Goal: Information Seeking & Learning: Learn about a topic

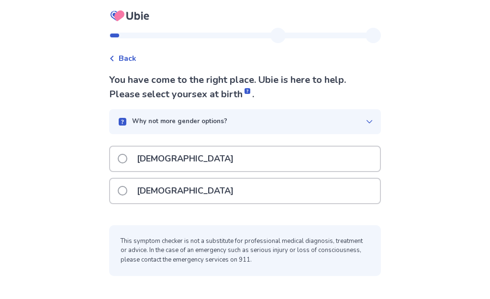
click at [124, 157] on span at bounding box center [123, 159] width 10 height 10
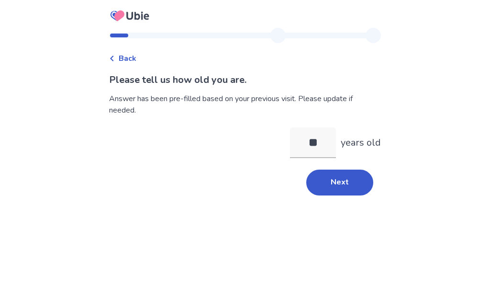
click at [343, 186] on button "Next" at bounding box center [340, 183] width 67 height 26
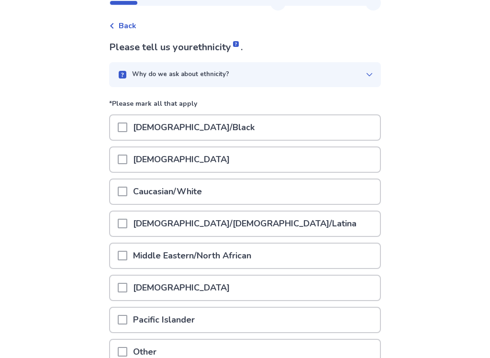
scroll to position [38, 0]
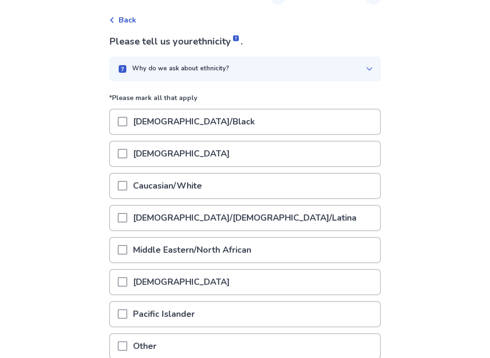
click at [127, 187] on span at bounding box center [123, 186] width 10 height 10
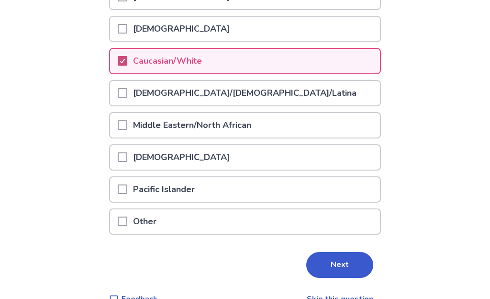
scroll to position [184, 0]
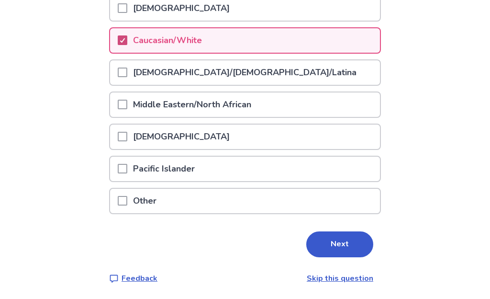
click at [349, 242] on button "Next" at bounding box center [340, 244] width 67 height 26
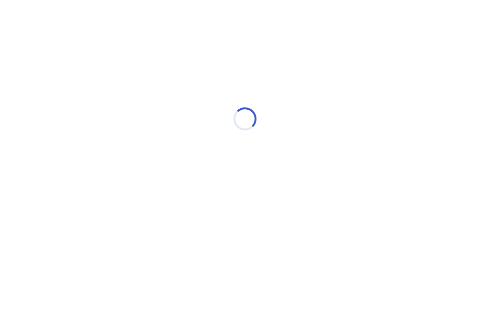
scroll to position [0, 0]
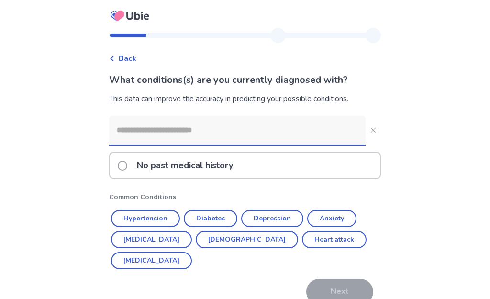
click at [139, 127] on input at bounding box center [237, 130] width 257 height 29
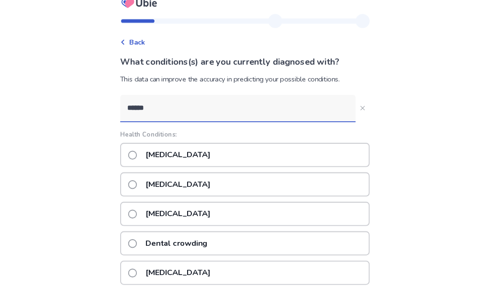
scroll to position [12, 0]
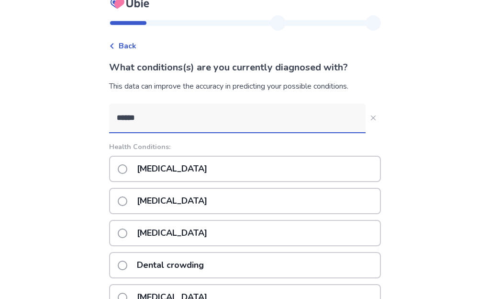
type input "******"
click at [127, 166] on span at bounding box center [123, 169] width 10 height 10
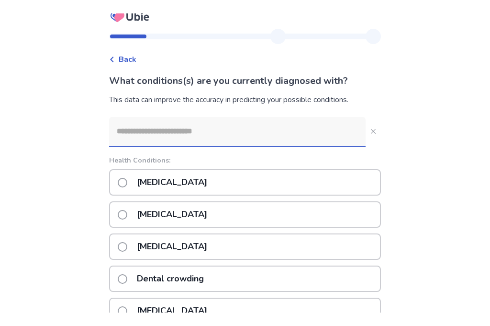
scroll to position [0, 0]
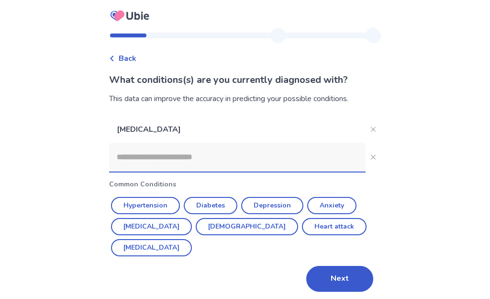
click at [341, 201] on button "Anxiety" at bounding box center [331, 205] width 49 height 17
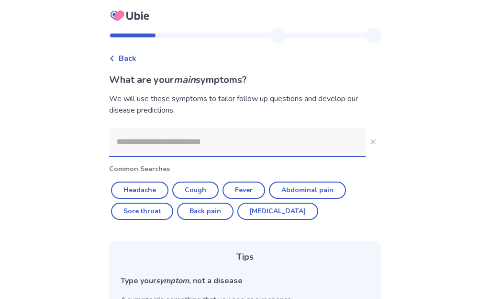
click at [131, 140] on input at bounding box center [237, 141] width 257 height 29
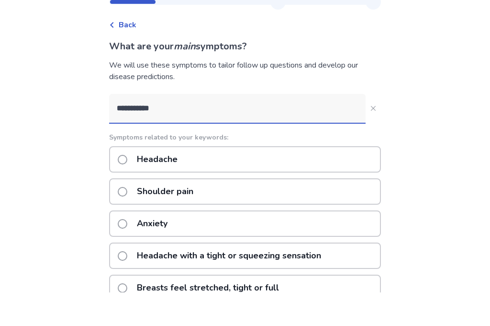
type input "**********"
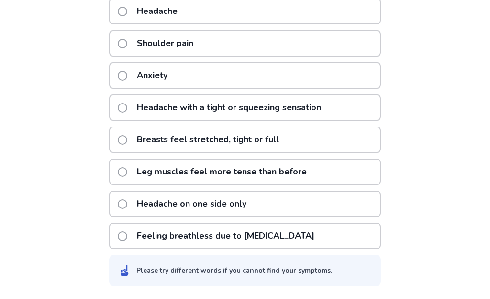
scroll to position [181, 0]
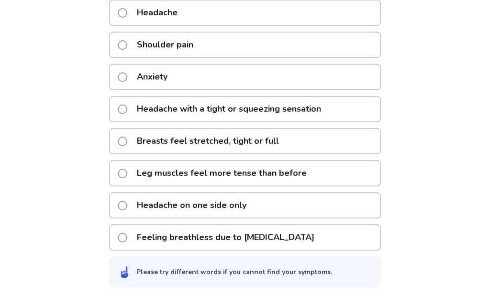
click at [127, 233] on span at bounding box center [123, 238] width 10 height 10
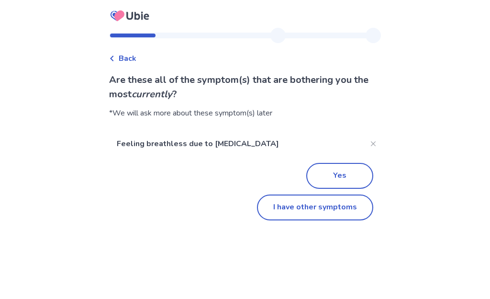
click at [357, 175] on button "Yes" at bounding box center [340, 176] width 67 height 26
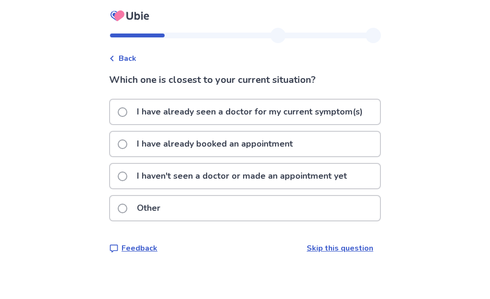
click at [127, 116] on span at bounding box center [123, 112] width 10 height 10
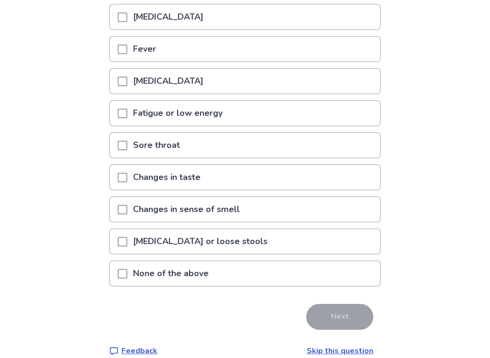
scroll to position [287, 0]
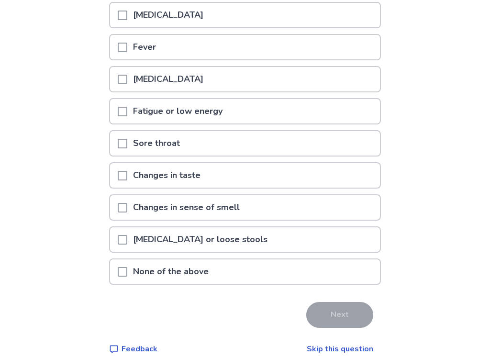
click at [125, 273] on span at bounding box center [123, 272] width 10 height 10
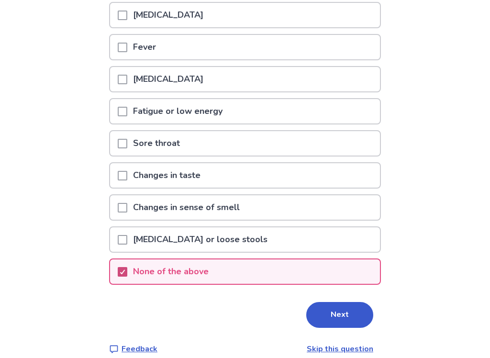
click at [346, 298] on button "Next" at bounding box center [340, 315] width 67 height 26
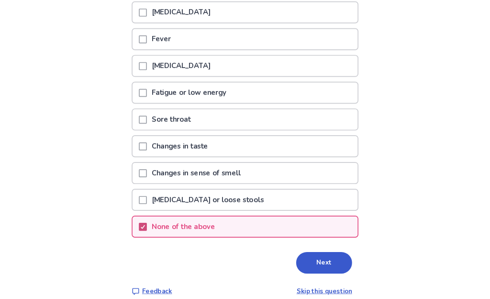
scroll to position [0, 0]
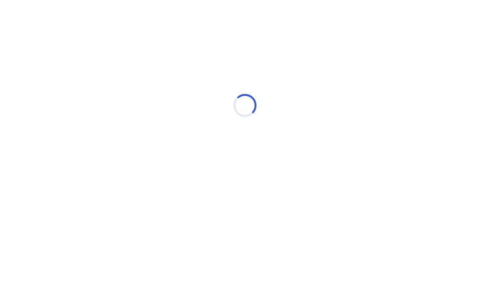
select select "*"
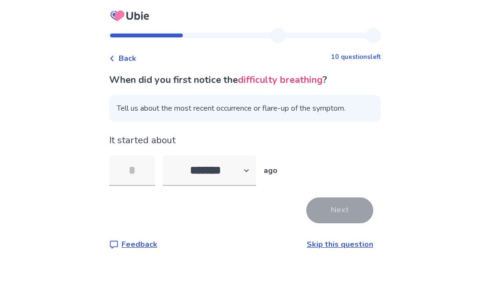
click at [139, 170] on input "tel" at bounding box center [132, 170] width 46 height 31
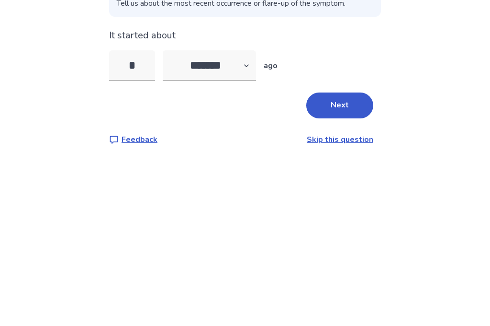
type input "*"
click at [244, 155] on select "******* ****** ******* ******** *******" at bounding box center [209, 170] width 93 height 31
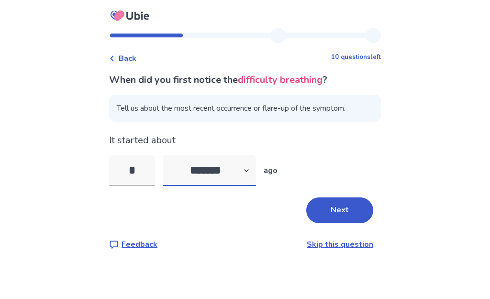
select select "*"
click at [346, 210] on button "Next" at bounding box center [340, 210] width 67 height 26
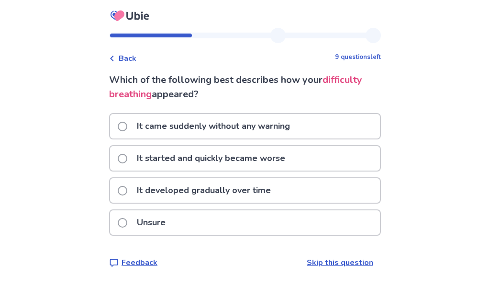
click at [121, 227] on div "Unsure" at bounding box center [245, 222] width 270 height 24
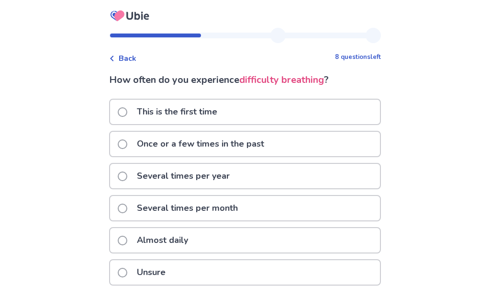
click at [124, 241] on span at bounding box center [123, 241] width 10 height 10
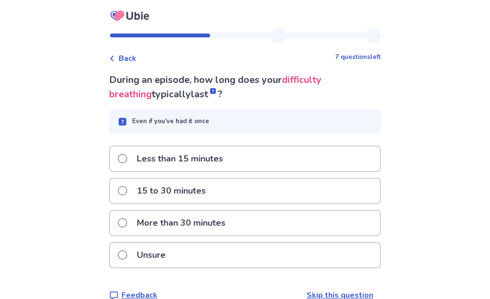
click at [125, 257] on span at bounding box center [123, 255] width 10 height 10
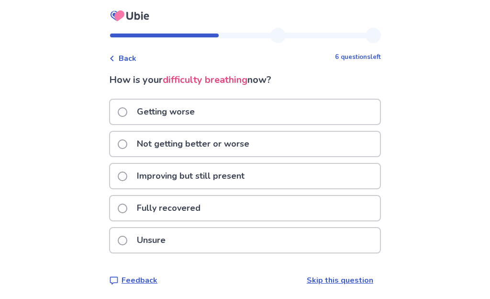
click at [127, 179] on span at bounding box center [123, 176] width 10 height 10
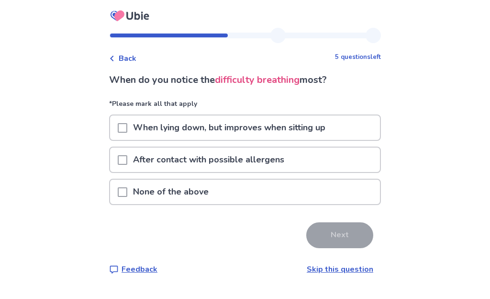
click at [349, 272] on link "Skip this question" at bounding box center [340, 269] width 67 height 11
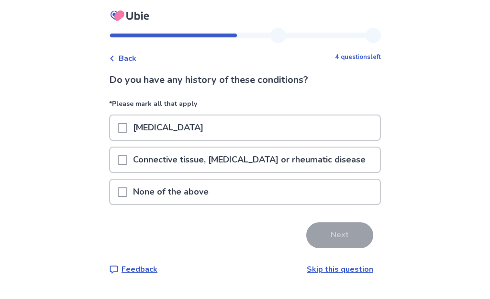
click at [125, 195] on span at bounding box center [123, 192] width 10 height 10
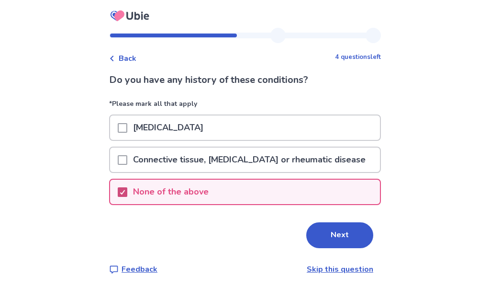
click at [353, 236] on button "Next" at bounding box center [340, 235] width 67 height 26
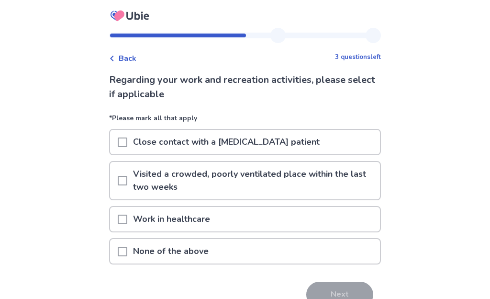
click at [118, 256] on div "None of the above" at bounding box center [245, 251] width 270 height 24
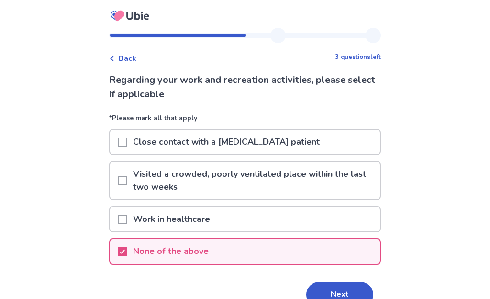
click at [352, 288] on button "Next" at bounding box center [340, 295] width 67 height 26
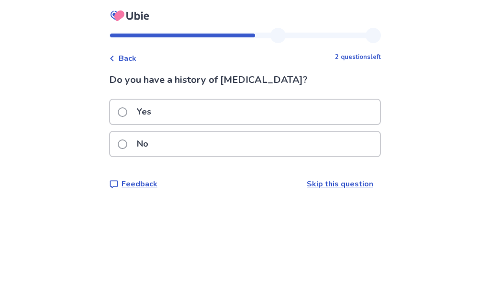
click at [127, 145] on span at bounding box center [123, 144] width 10 height 10
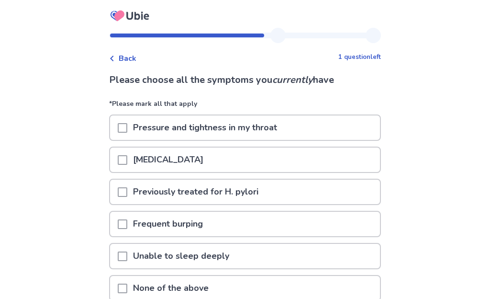
click at [126, 132] on span at bounding box center [123, 128] width 10 height 10
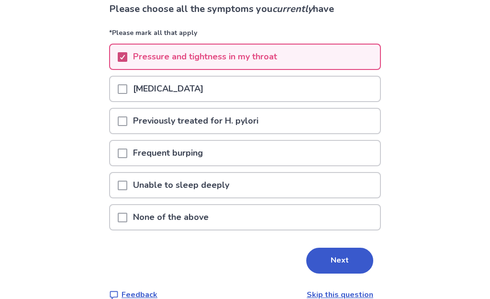
scroll to position [88, 0]
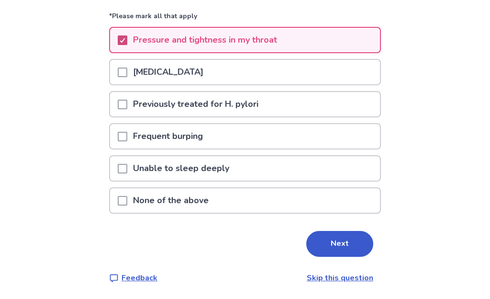
click at [355, 244] on button "Next" at bounding box center [340, 244] width 67 height 26
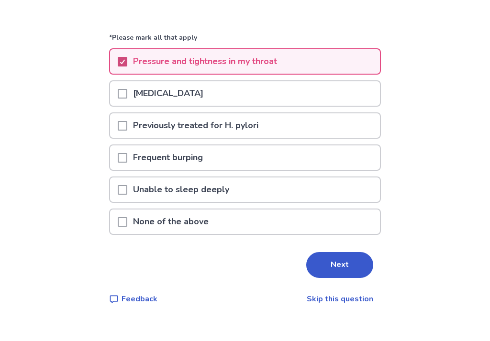
scroll to position [0, 0]
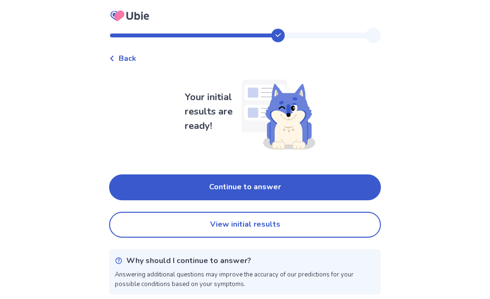
click at [136, 185] on button "Continue to answer" at bounding box center [245, 187] width 272 height 26
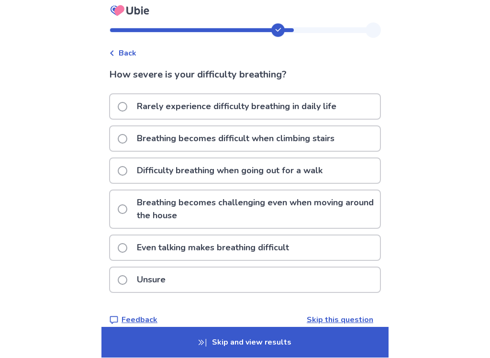
scroll to position [8, 0]
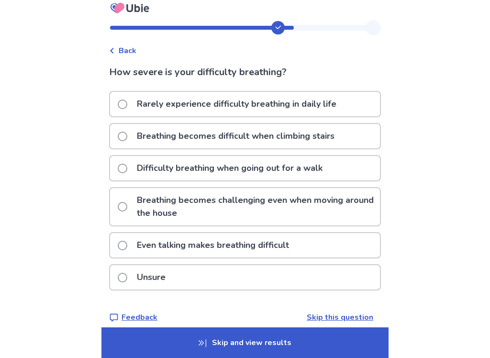
click at [129, 143] on label "Breathing becomes difficult when climbing stairs" at bounding box center [229, 136] width 223 height 24
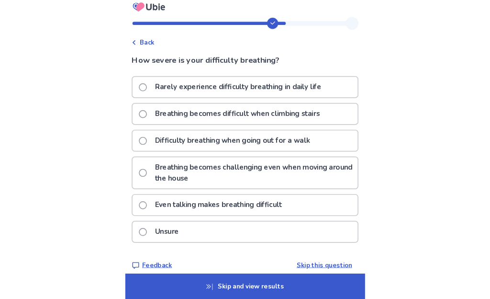
scroll to position [0, 0]
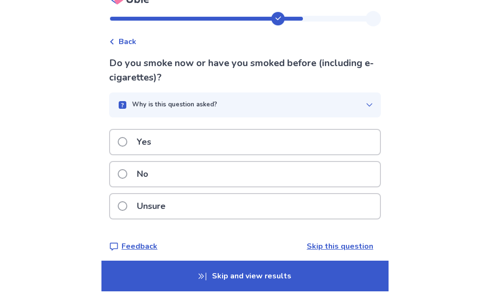
scroll to position [15, 0]
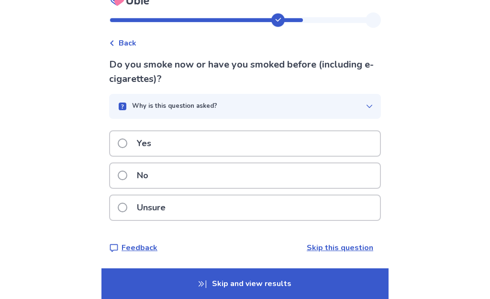
click at [129, 149] on label "Yes" at bounding box center [137, 143] width 39 height 24
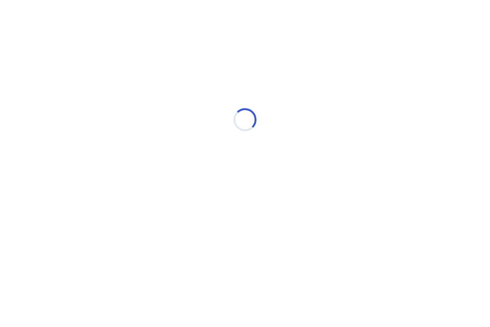
scroll to position [0, 0]
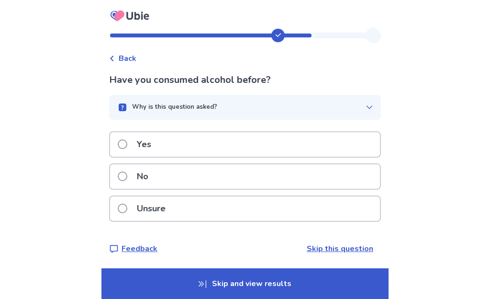
click at [127, 146] on span at bounding box center [123, 144] width 10 height 10
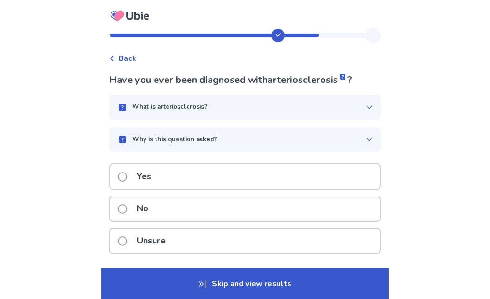
click at [127, 212] on span at bounding box center [123, 209] width 10 height 10
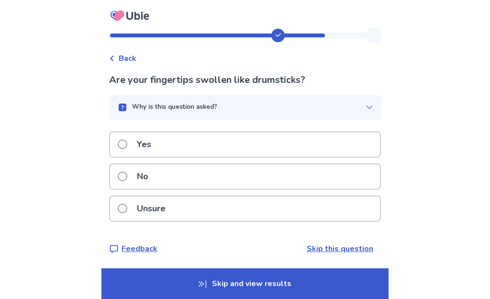
click at [127, 177] on span at bounding box center [123, 176] width 10 height 10
click at [126, 211] on span at bounding box center [123, 209] width 10 height 10
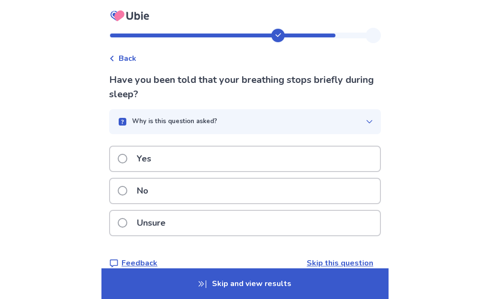
click at [125, 191] on span at bounding box center [123, 191] width 10 height 10
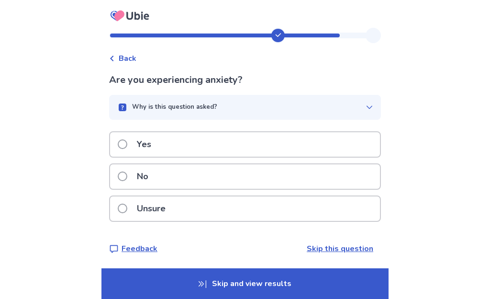
click at [127, 211] on span at bounding box center [123, 209] width 10 height 10
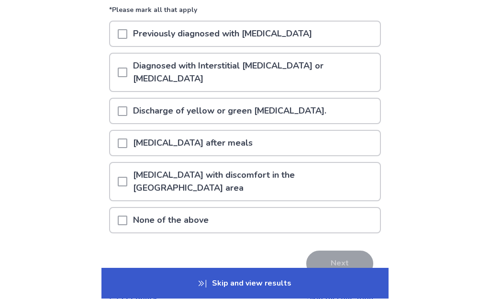
scroll to position [92, 0]
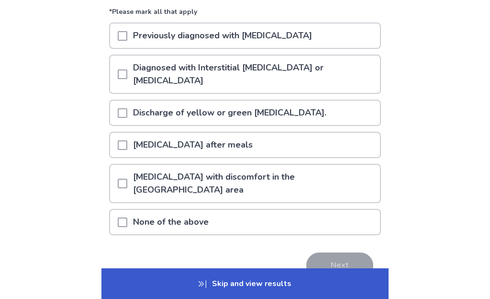
click at [127, 215] on div at bounding box center [123, 222] width 10 height 24
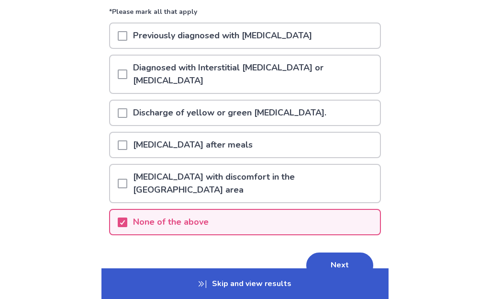
click at [353, 252] on button "Next" at bounding box center [340, 265] width 67 height 26
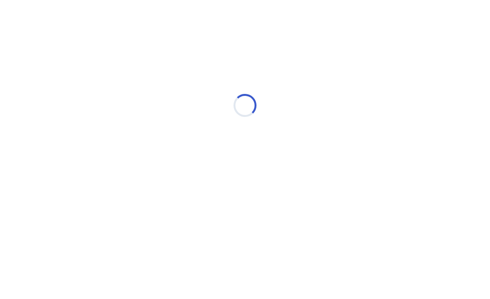
scroll to position [0, 0]
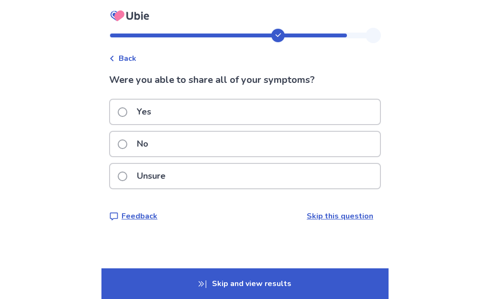
click at [126, 113] on span at bounding box center [123, 112] width 10 height 10
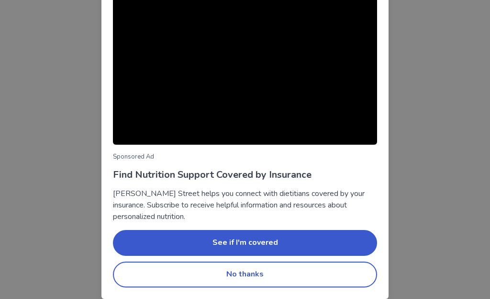
scroll to position [99, 0]
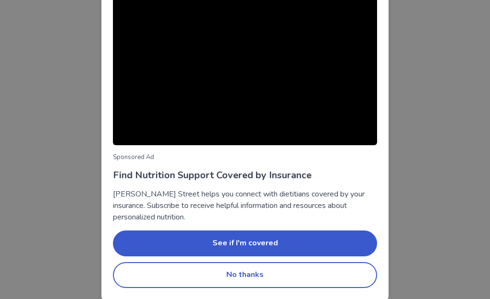
click at [352, 272] on button "No thanks" at bounding box center [245, 275] width 264 height 26
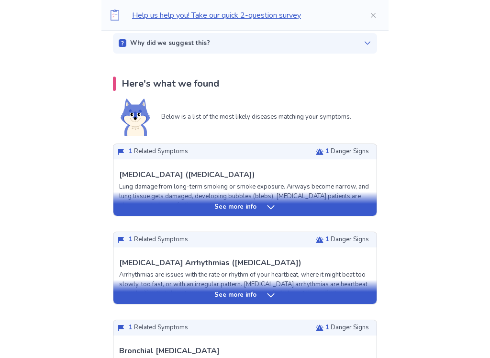
scroll to position [165, 0]
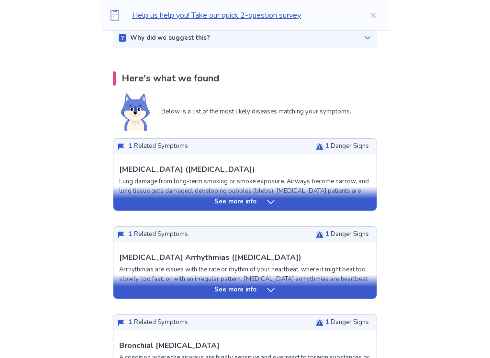
click at [139, 205] on div "See more info" at bounding box center [245, 203] width 263 height 10
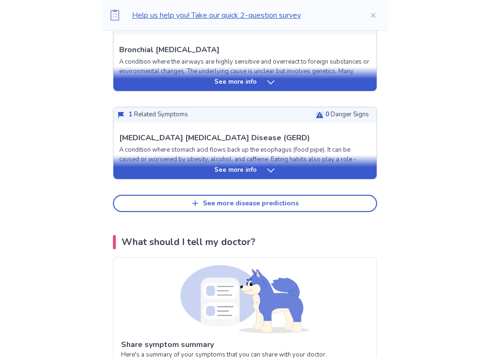
scroll to position [1202, 0]
click at [148, 204] on button "See more disease predictions" at bounding box center [245, 203] width 264 height 17
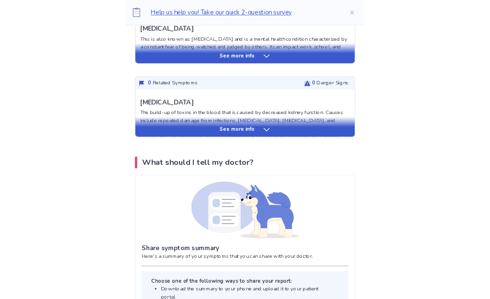
scroll to position [1514, 0]
